Goal: Transaction & Acquisition: Purchase product/service

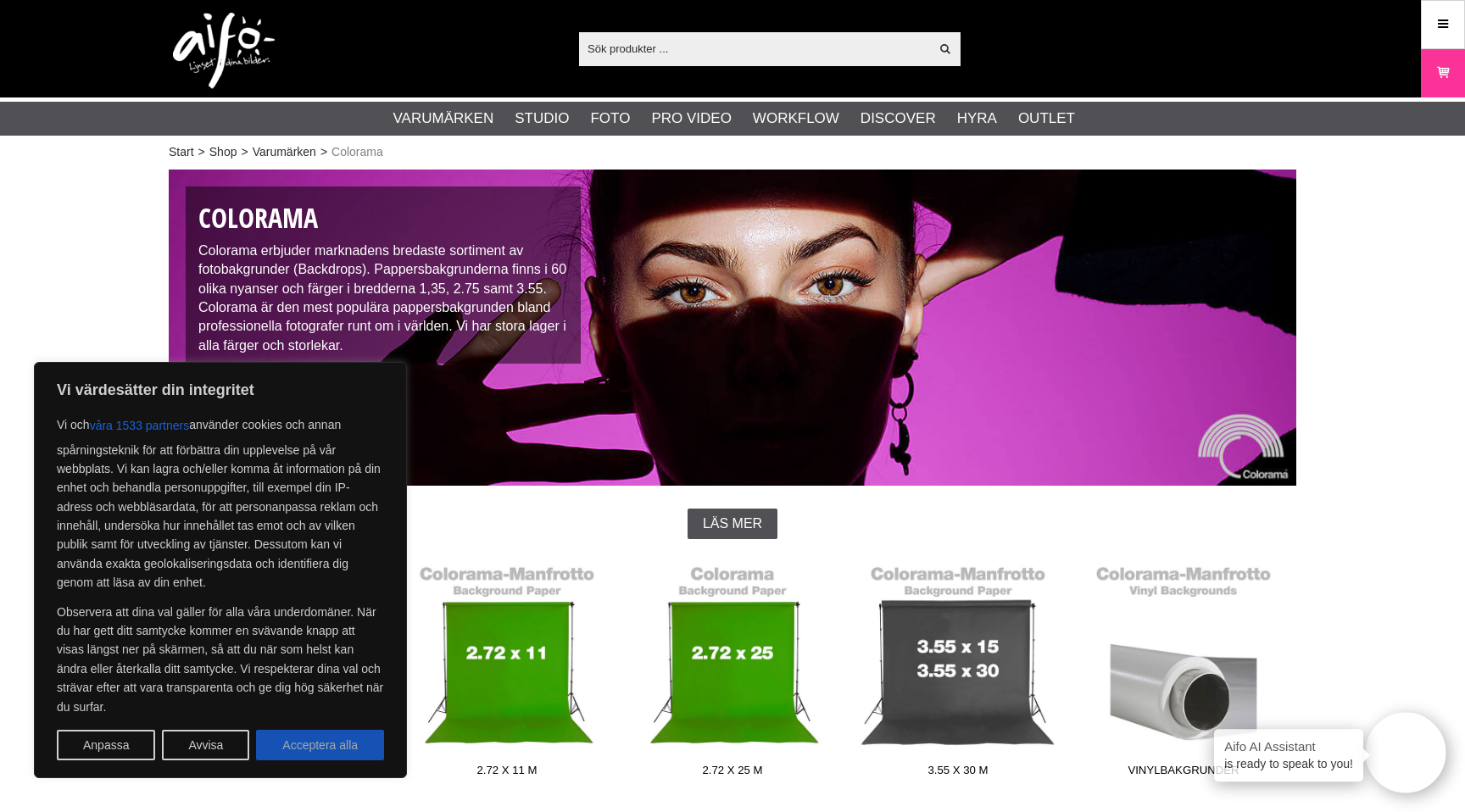
click at [317, 755] on button "Acceptera alla" at bounding box center [320, 746] width 128 height 31
checkbox input "true"
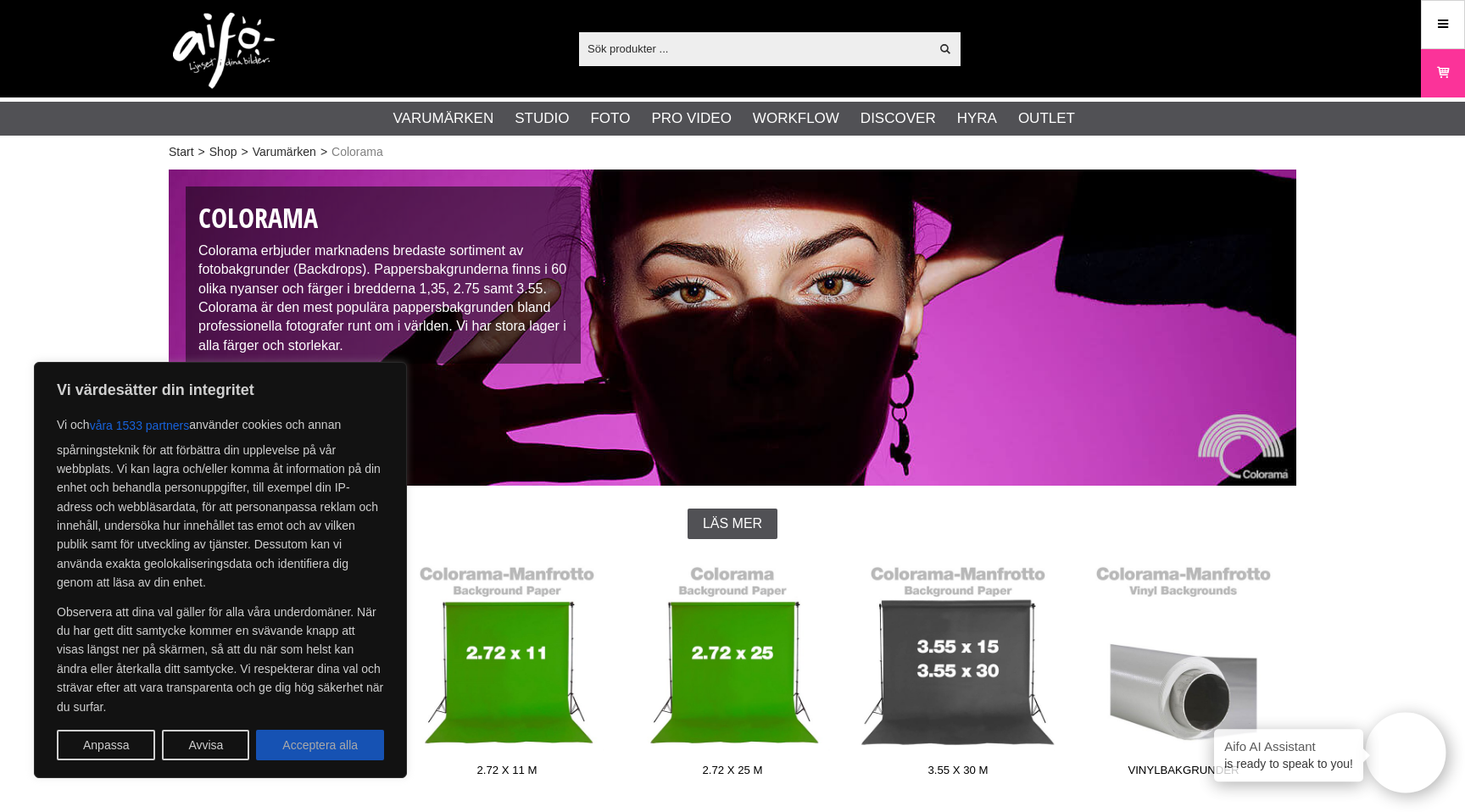
checkbox input "true"
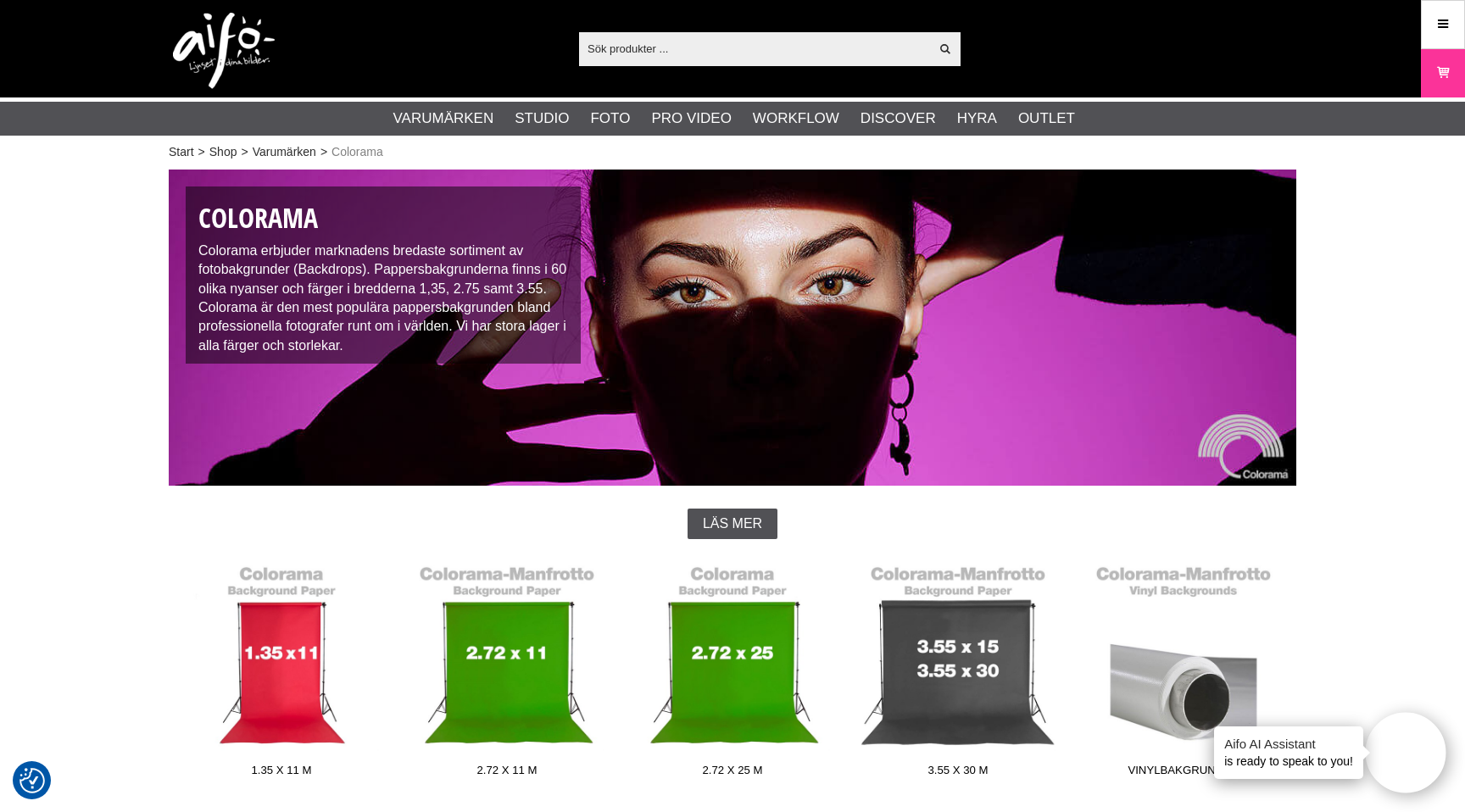
click at [737, 523] on span "Läs mer" at bounding box center [732, 524] width 59 height 15
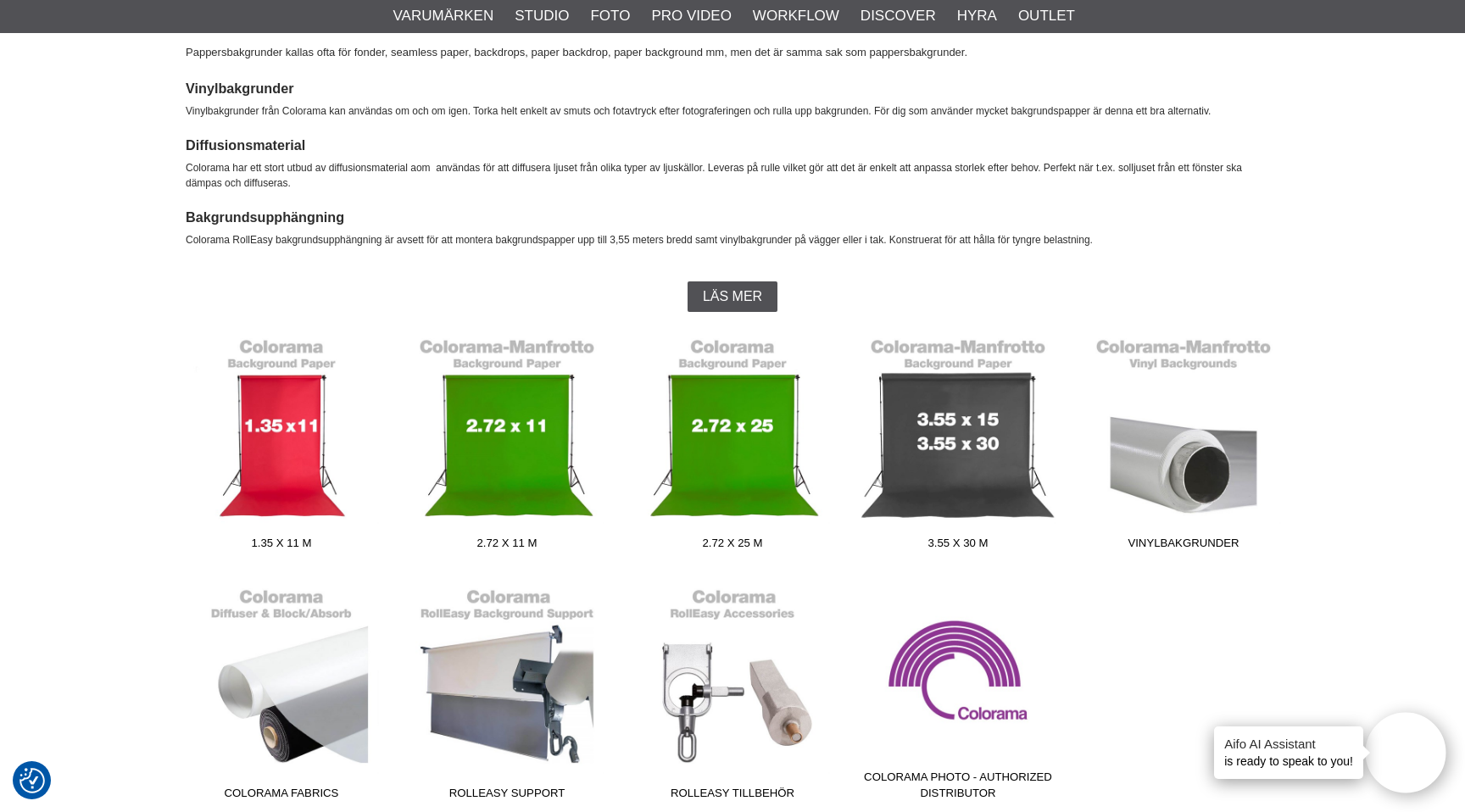
scroll to position [1443, 0]
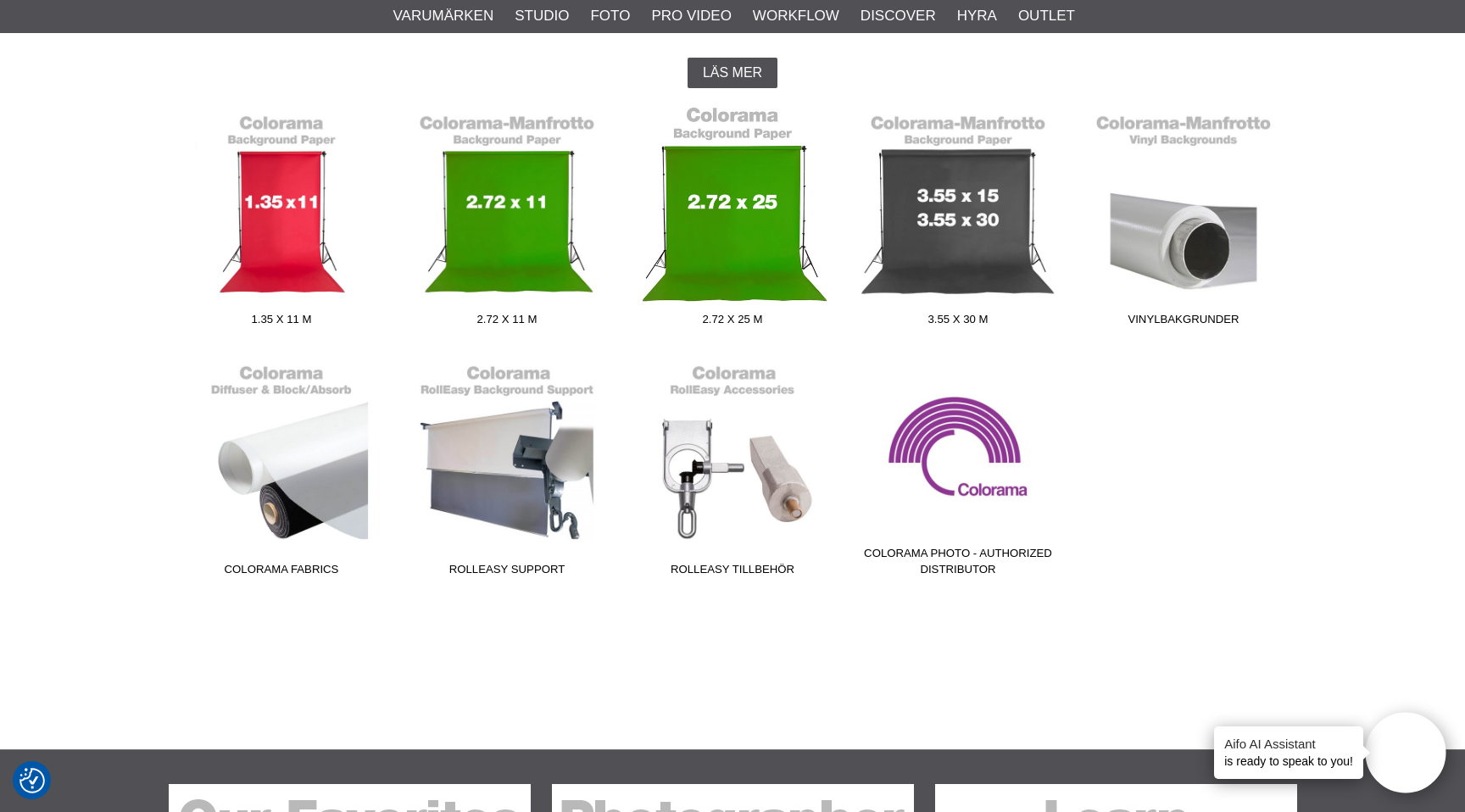
click at [732, 130] on link "2.72 x 25 m" at bounding box center [732, 219] width 226 height 229
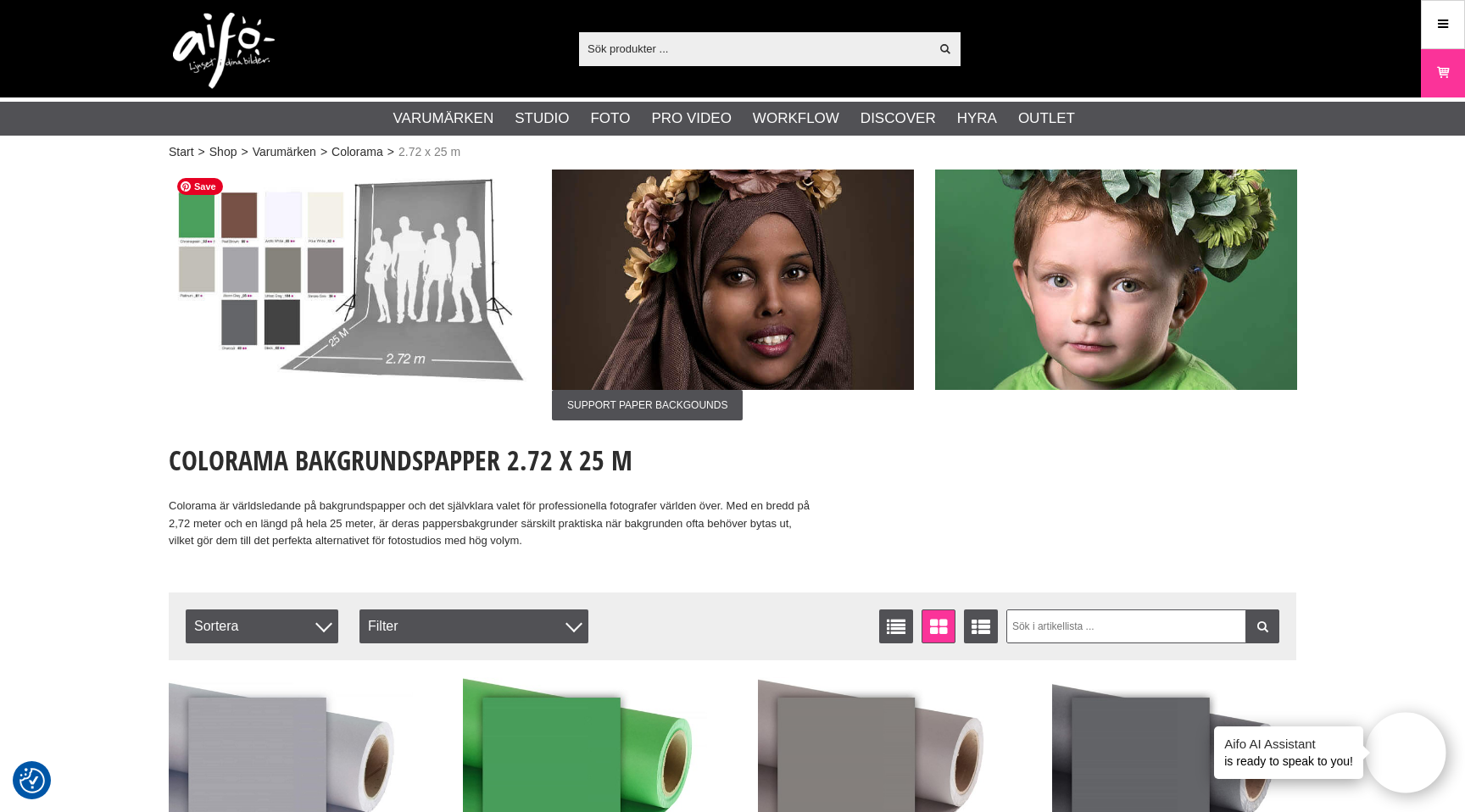
click at [286, 237] on img at bounding box center [349, 280] width 362 height 220
